Goal: Contribute content: Add original content to the website for others to see

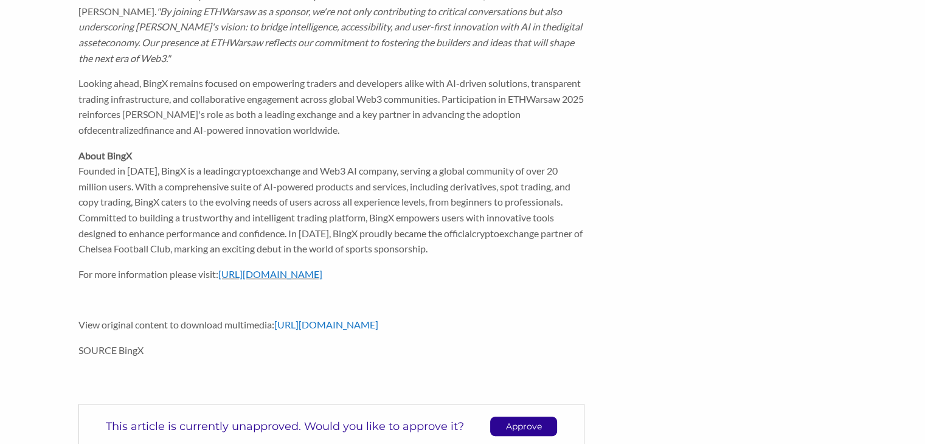
scroll to position [543, 0]
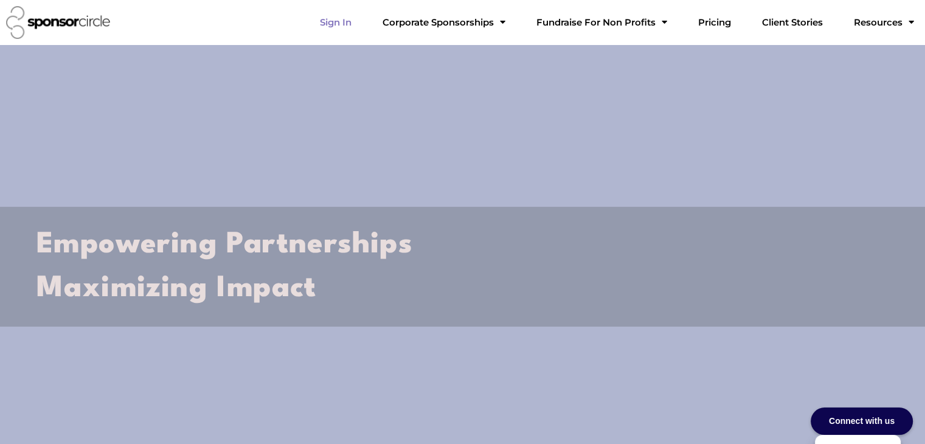
click at [361, 22] on link "Sign In" at bounding box center [335, 22] width 51 height 24
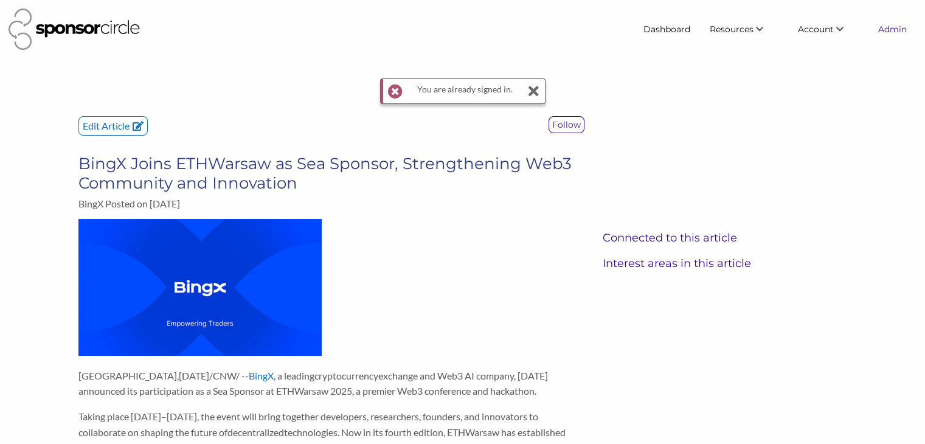
click at [885, 27] on link "Admin" at bounding box center [893, 29] width 48 height 22
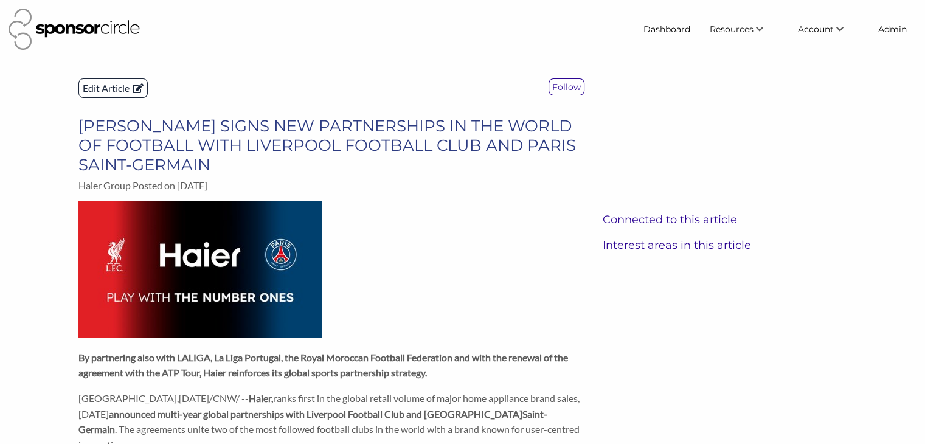
click at [117, 86] on p "Edit Article" at bounding box center [113, 88] width 68 height 18
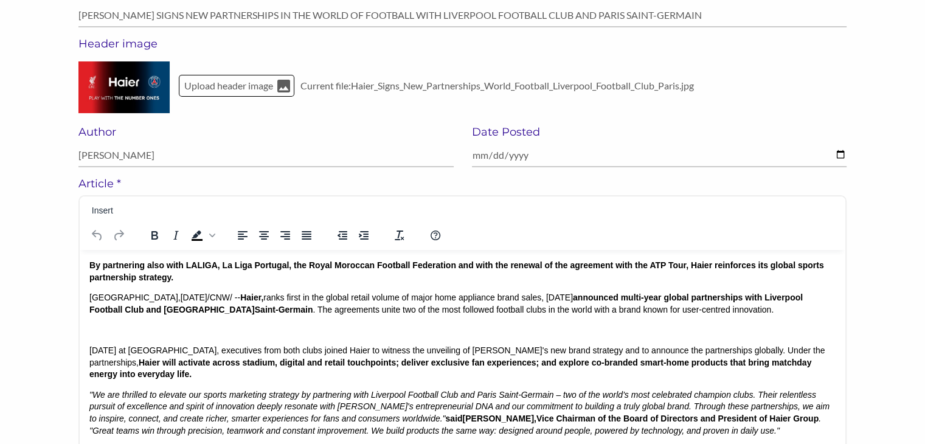
scroll to position [140, 0]
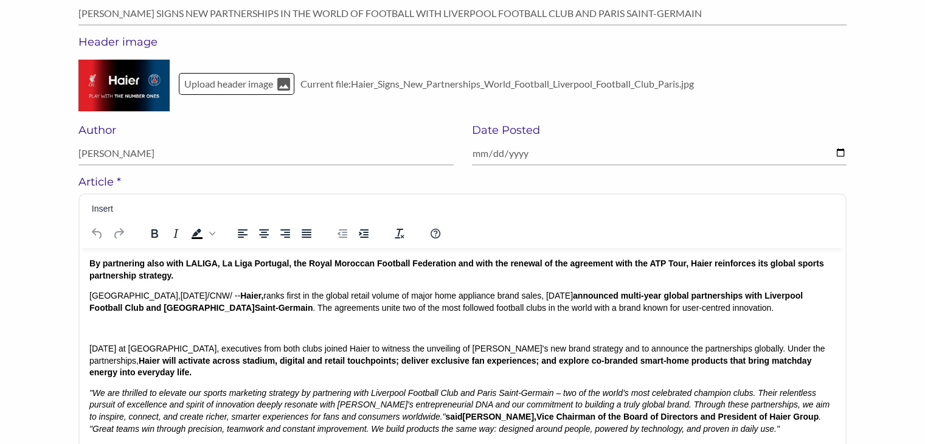
drag, startPoint x: 213, startPoint y: 295, endPoint x: 88, endPoint y: 282, distance: 125.4
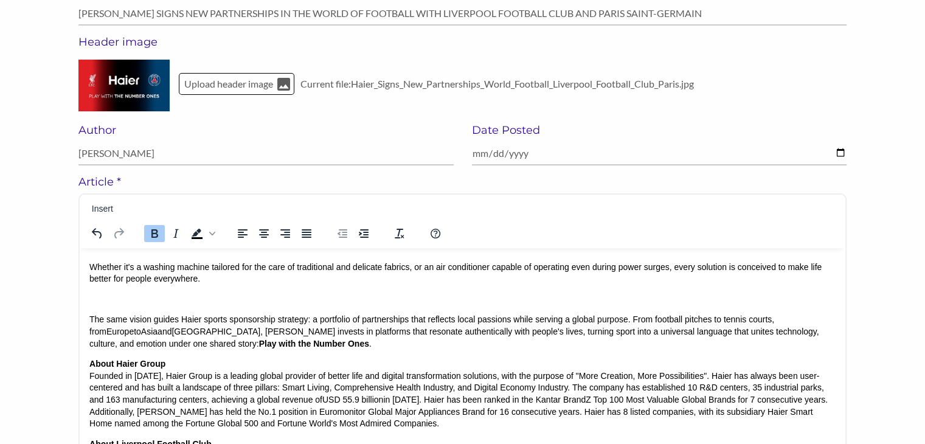
scroll to position [756, 0]
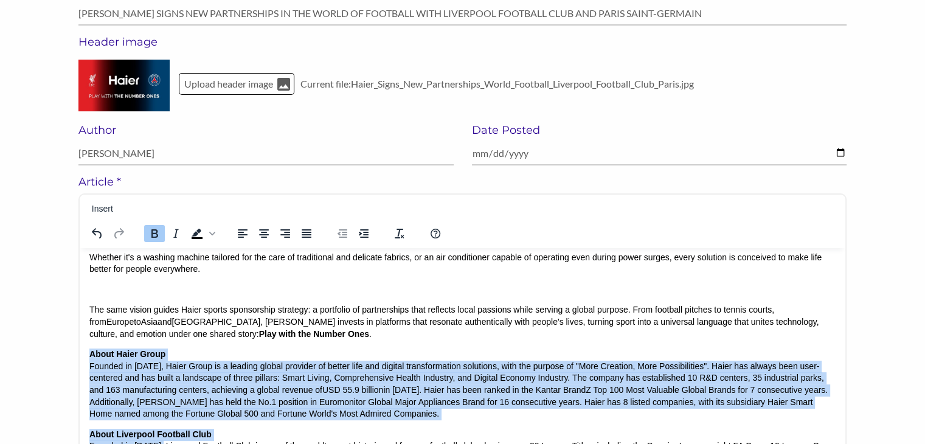
drag, startPoint x: 90, startPoint y: 330, endPoint x: 161, endPoint y: 422, distance: 116.2
click at [161, 422] on body "By partnering also with LALIGA, La Liga Portugal, the Royal Moroccan Football F…" at bounding box center [462, 117] width 747 height 1231
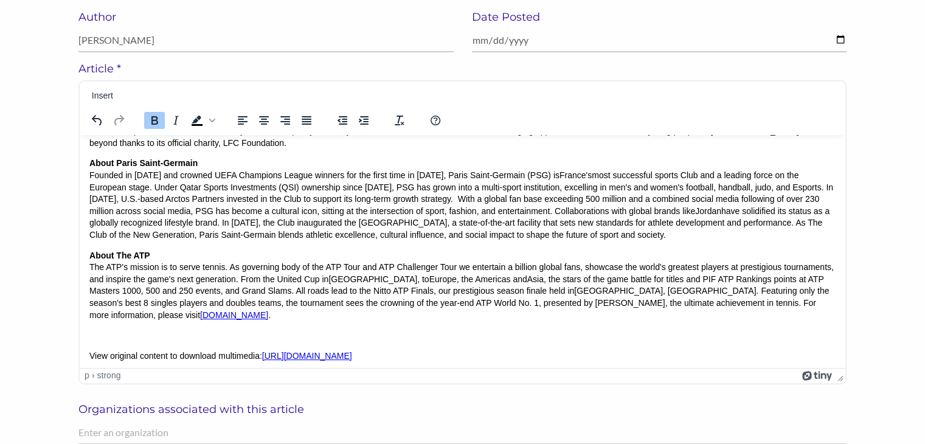
scroll to position [254, 0]
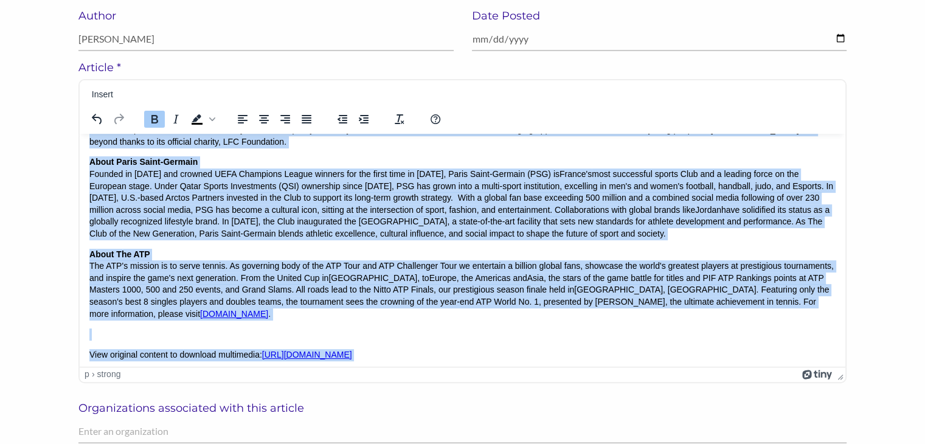
click at [213, 369] on p "SOURCE Haier Group" at bounding box center [462, 375] width 747 height 12
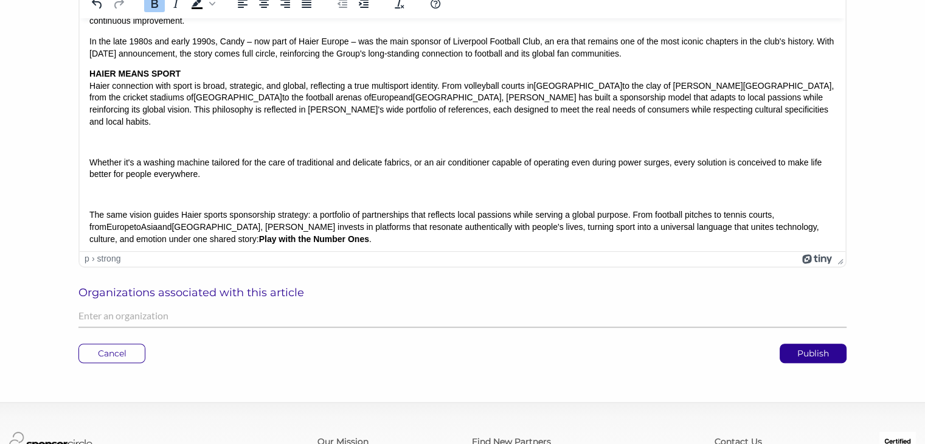
scroll to position [370, 0]
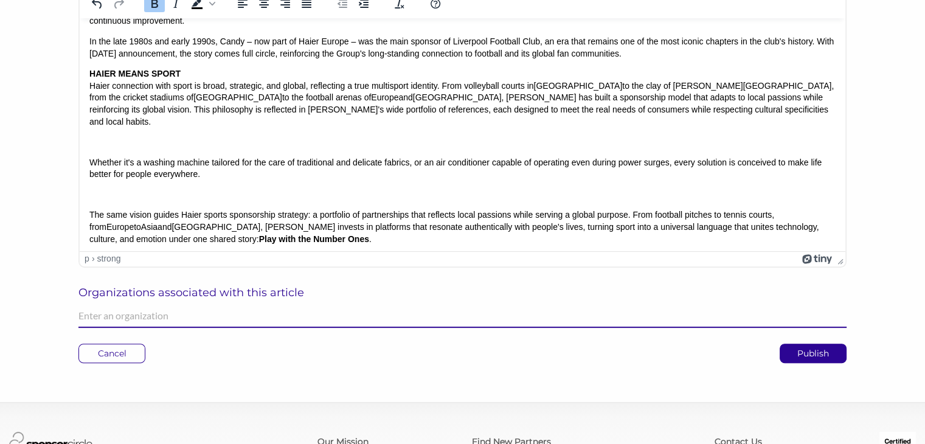
click at [189, 322] on input "text" at bounding box center [462, 316] width 768 height 24
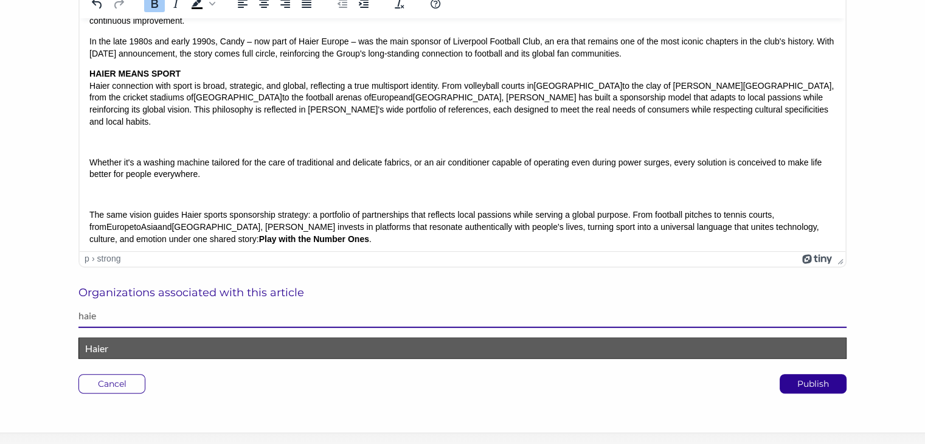
type input "haie"
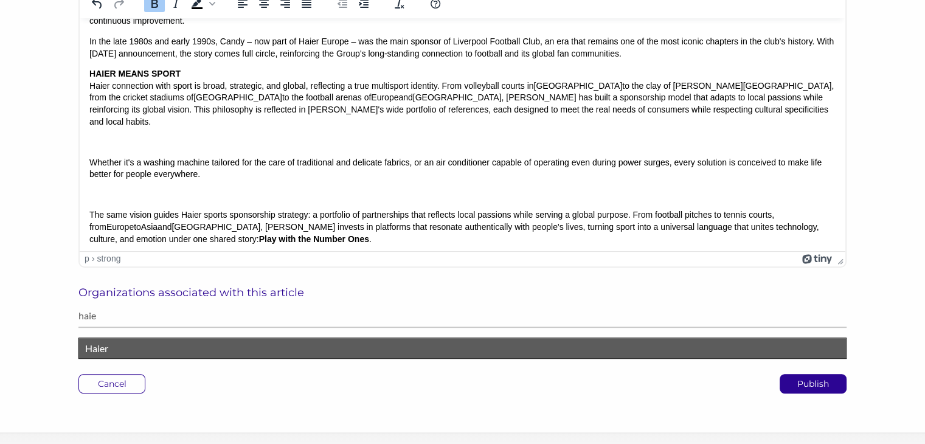
click at [132, 347] on p "Haier" at bounding box center [462, 349] width 755 height 16
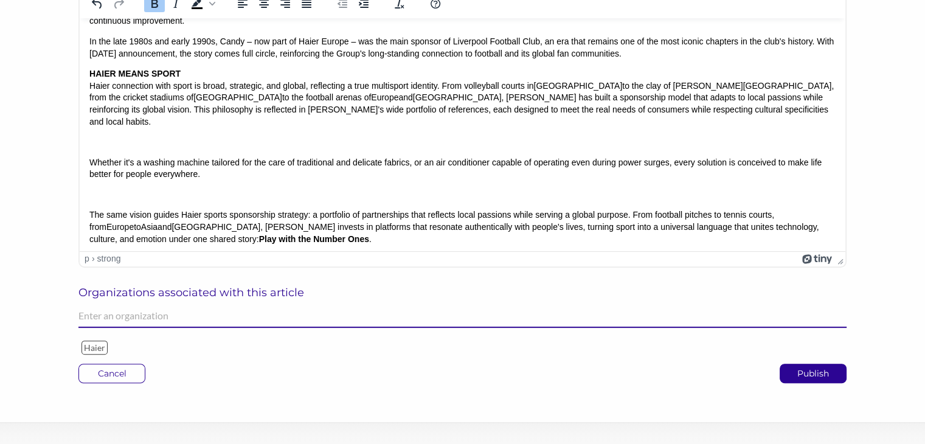
click at [143, 319] on input "text" at bounding box center [462, 316] width 768 height 24
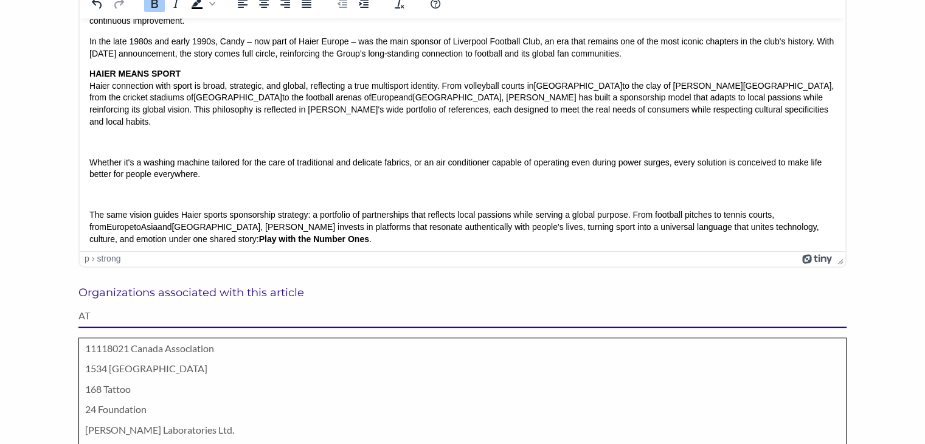
type input "A"
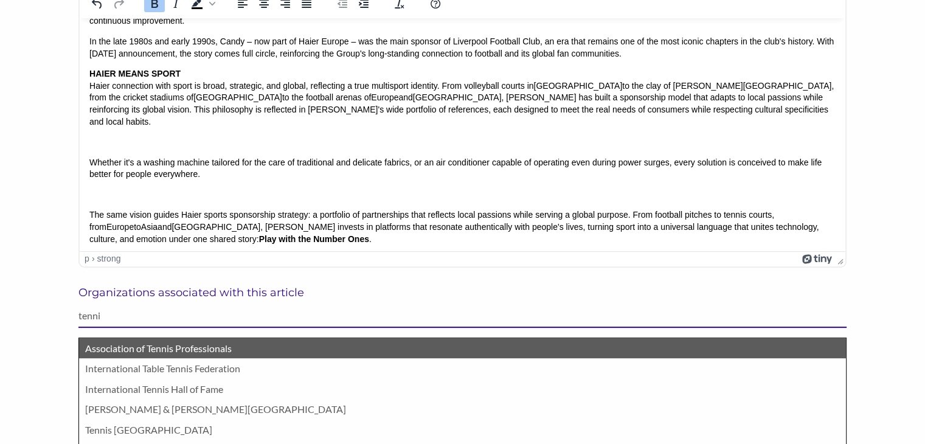
type input "tenni"
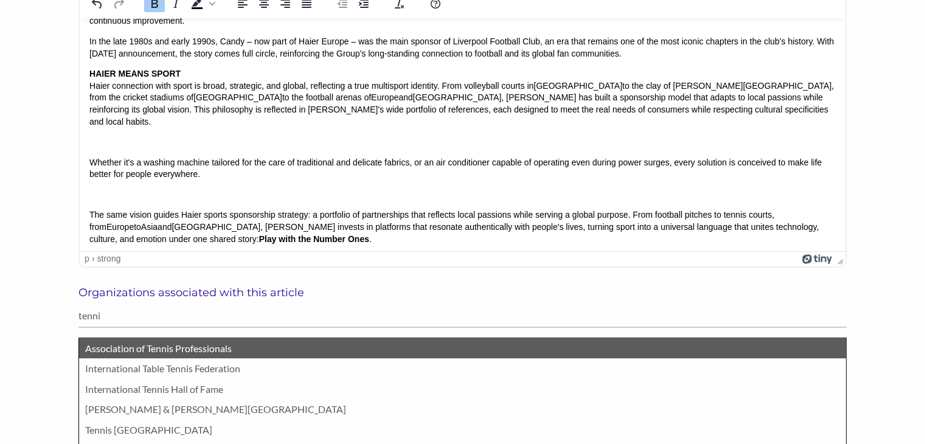
click at [141, 345] on p "Association of Tennis Professionals" at bounding box center [462, 349] width 755 height 16
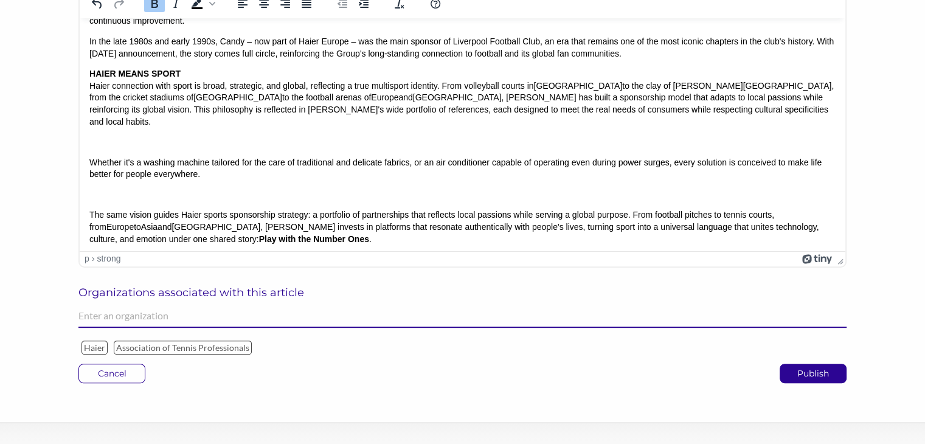
click at [143, 320] on input "text" at bounding box center [462, 316] width 768 height 24
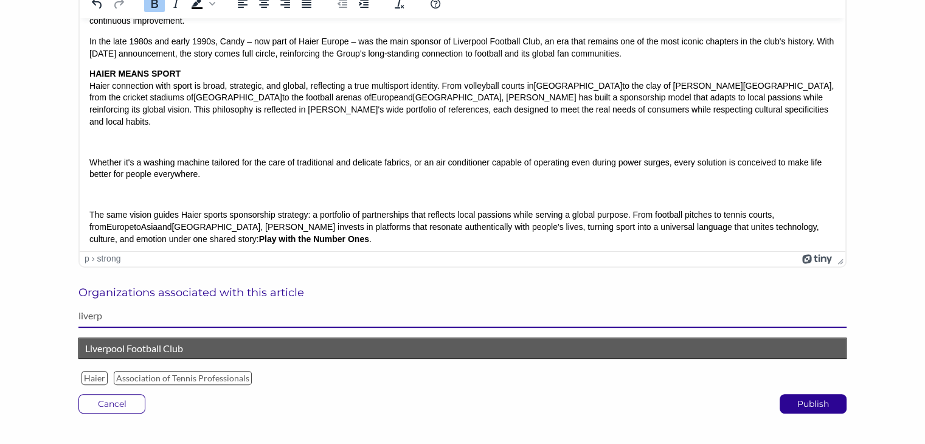
type input "liverp"
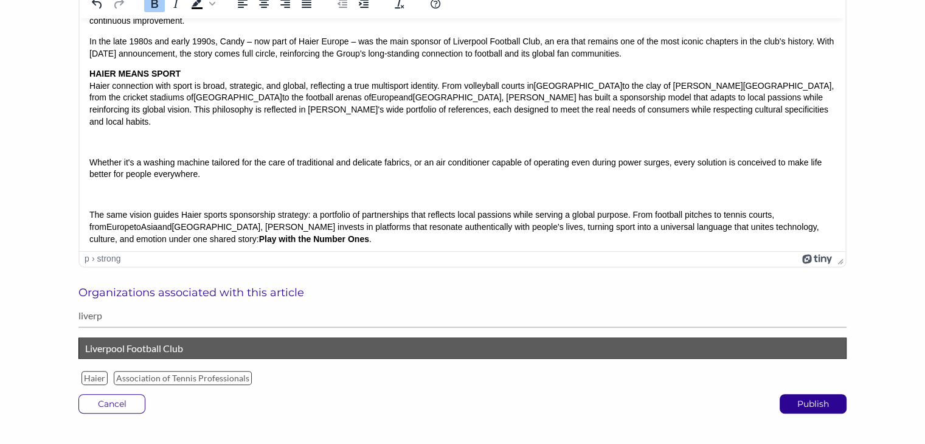
click at [138, 344] on p "Liverpool Football Club" at bounding box center [462, 349] width 755 height 16
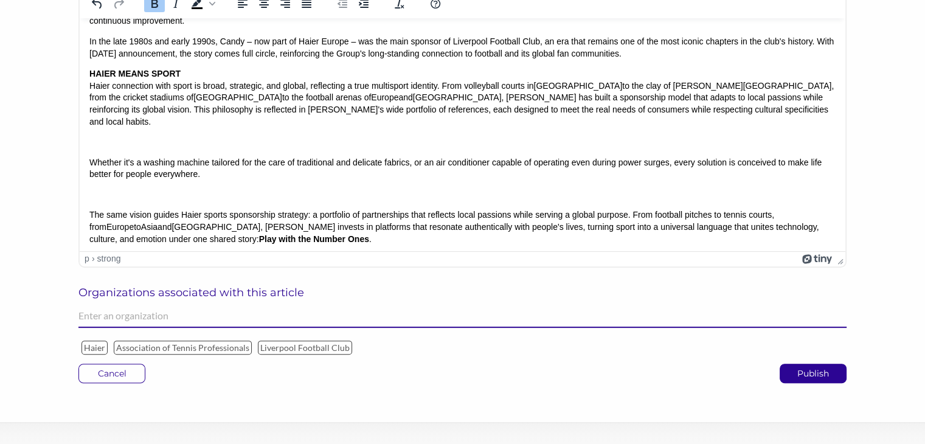
click at [139, 315] on input "text" at bounding box center [462, 316] width 768 height 24
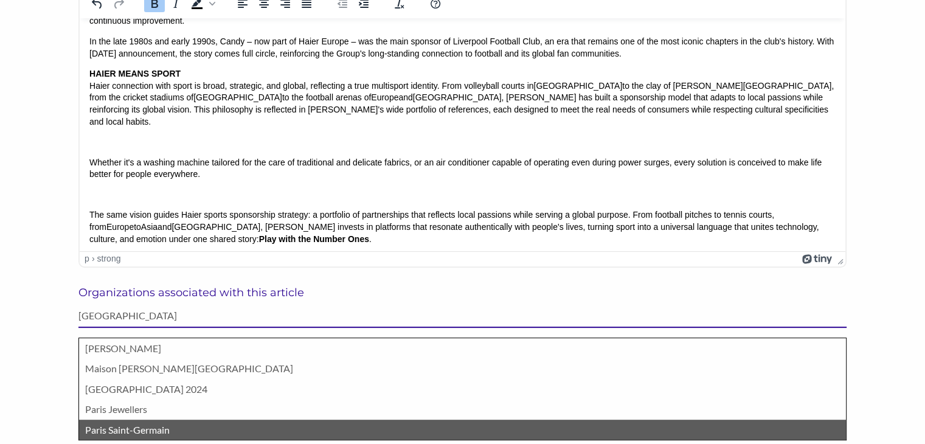
type input "[GEOGRAPHIC_DATA]"
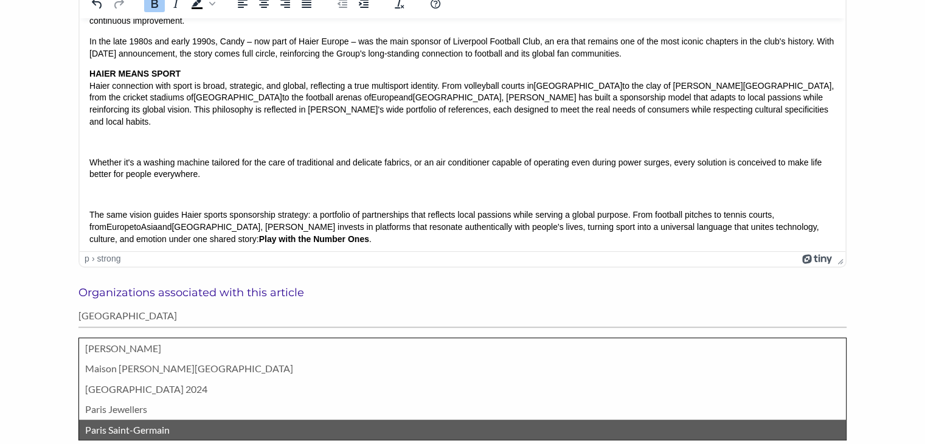
click at [138, 430] on p "Paris Saint-Germain" at bounding box center [462, 430] width 755 height 16
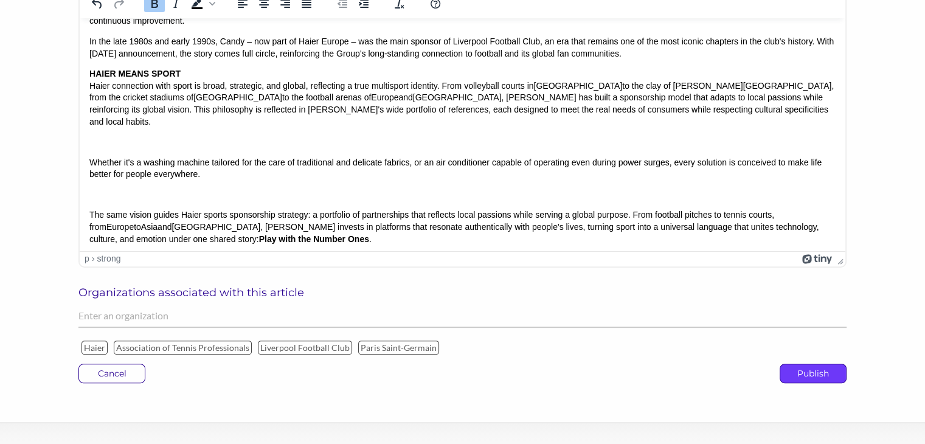
click at [806, 373] on p "Publish" at bounding box center [814, 373] width 66 height 18
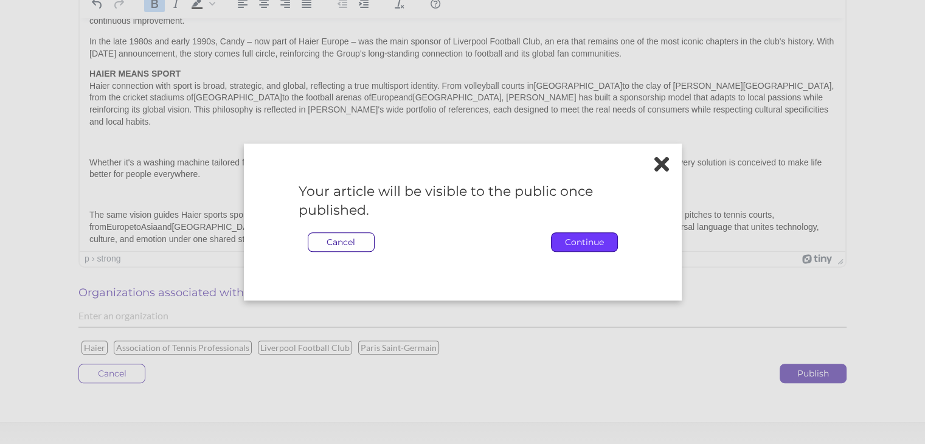
click at [580, 241] on p "Continue" at bounding box center [585, 242] width 66 height 18
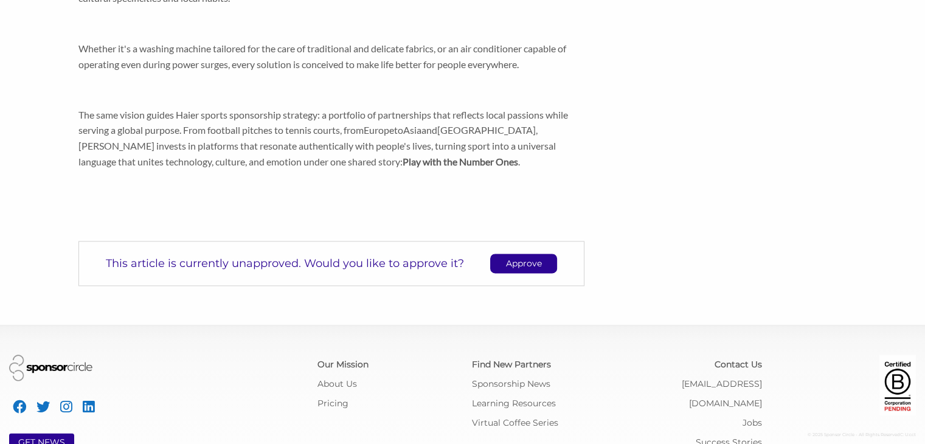
scroll to position [1626, 0]
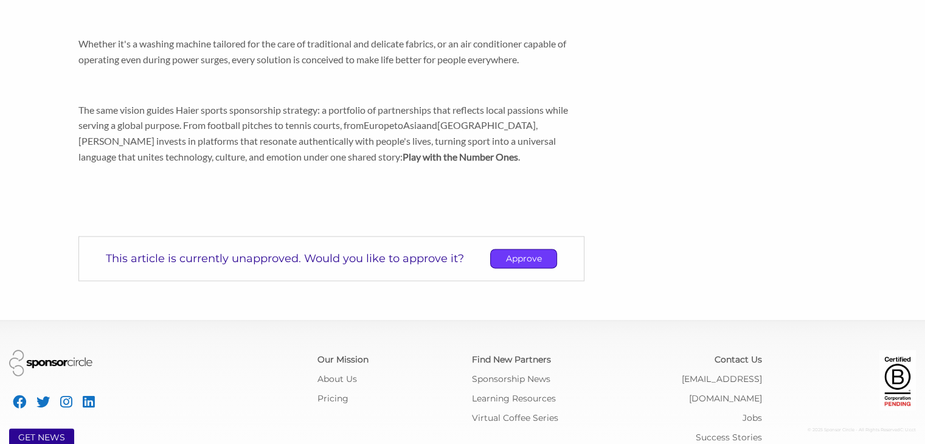
click at [524, 249] on p "Approve" at bounding box center [524, 258] width 66 height 18
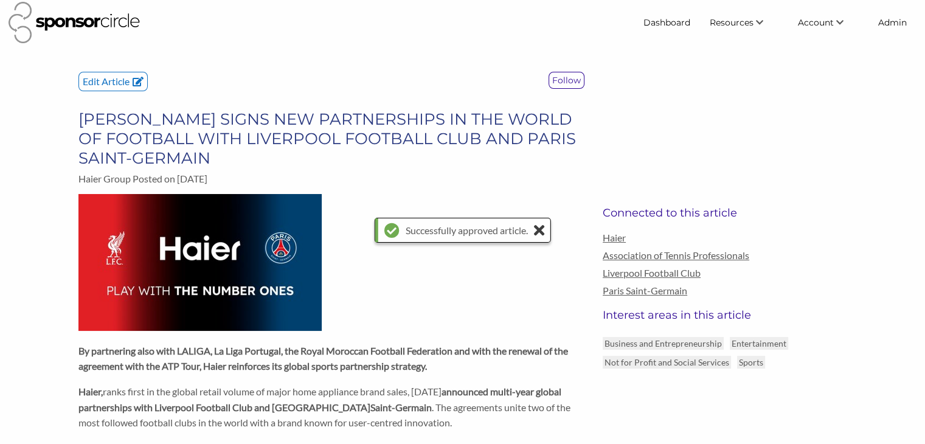
scroll to position [0, 0]
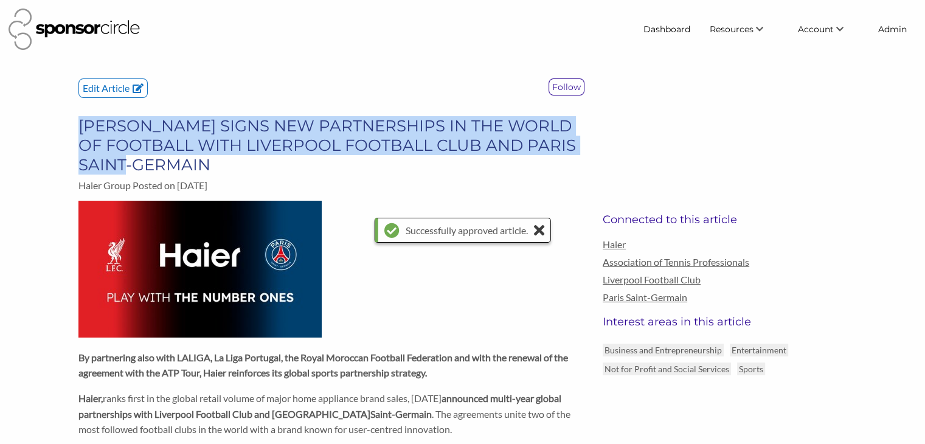
drag, startPoint x: 226, startPoint y: 162, endPoint x: 77, endPoint y: 125, distance: 153.2
click at [77, 125] on div "Edit Article Follow [PERSON_NAME] SIGNS NEW PARTNERSHIPS IN THE WORLD OF FOOTBA…" at bounding box center [331, 139] width 524 height 122
copy h3 "[PERSON_NAME] SIGNS NEW PARTNERSHIPS IN THE WORLD OF FOOTBALL WITH LIVERPOOL FO…"
